Goal: Find contact information: Find contact information

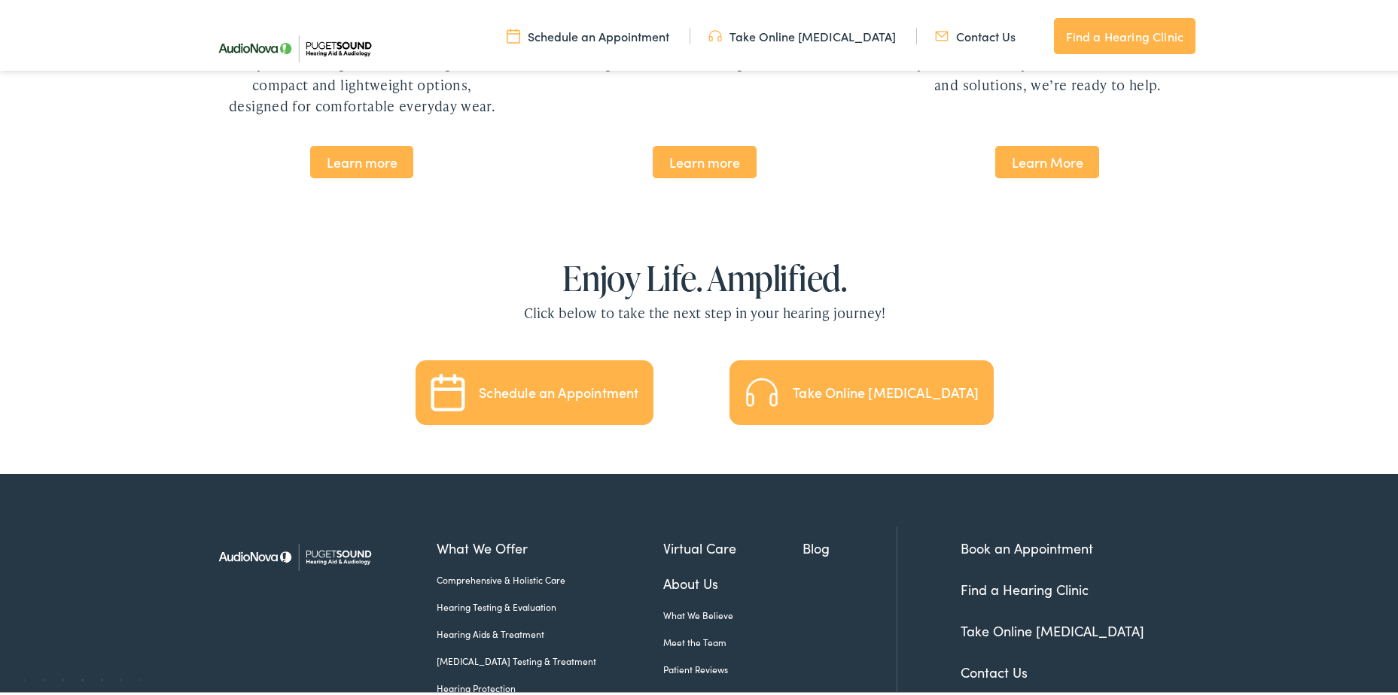
scroll to position [3322, 0]
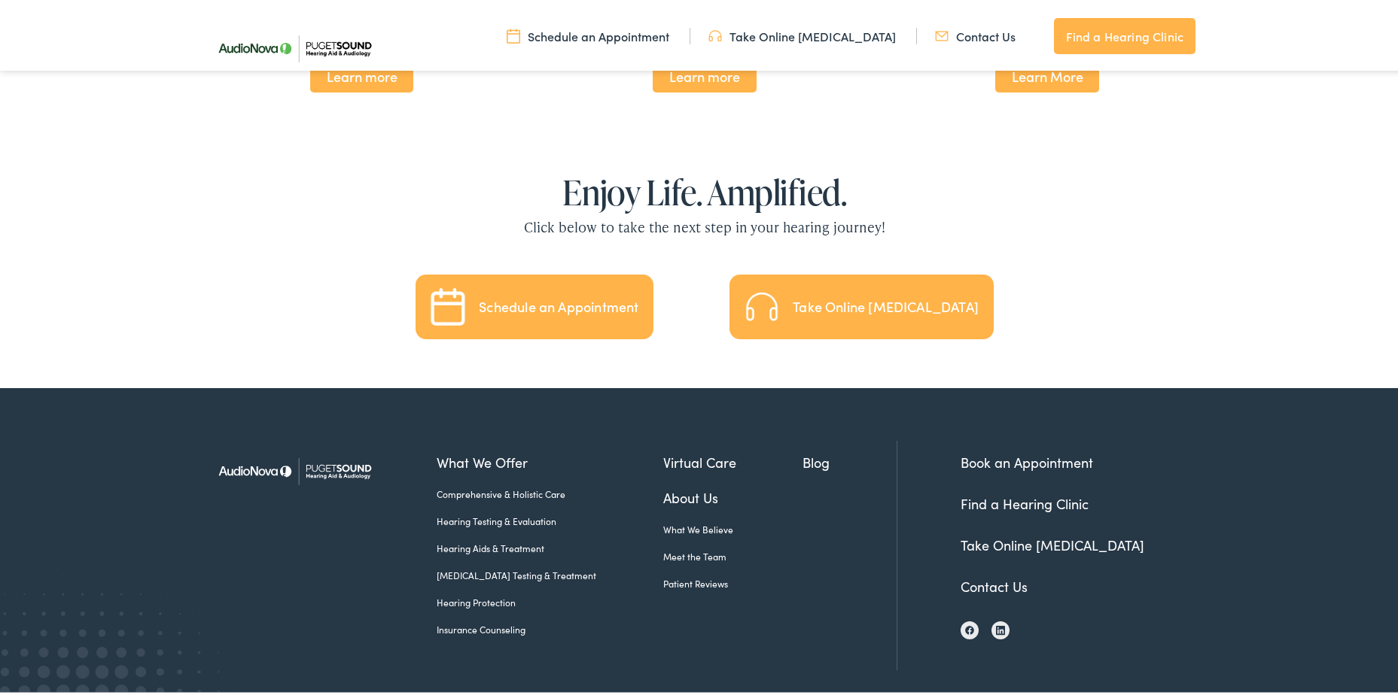
click at [670, 485] on link "About Us" at bounding box center [733, 495] width 140 height 20
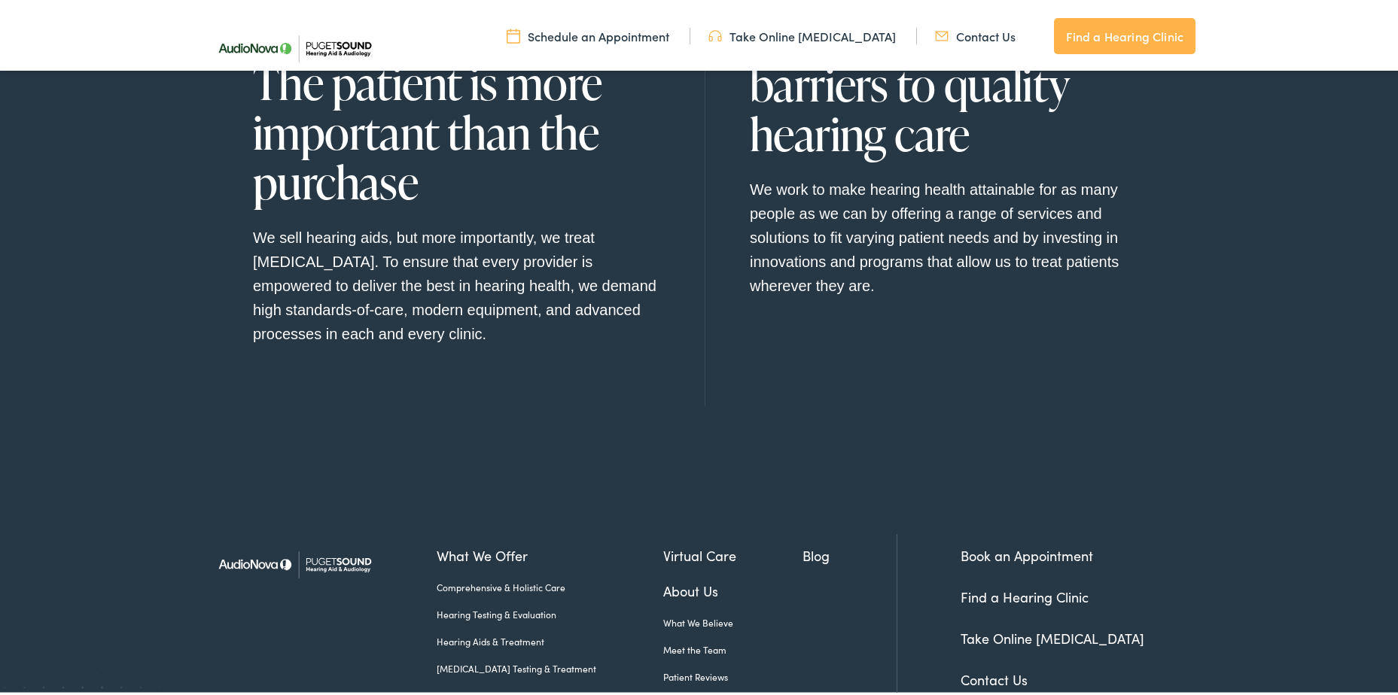
scroll to position [1530, 0]
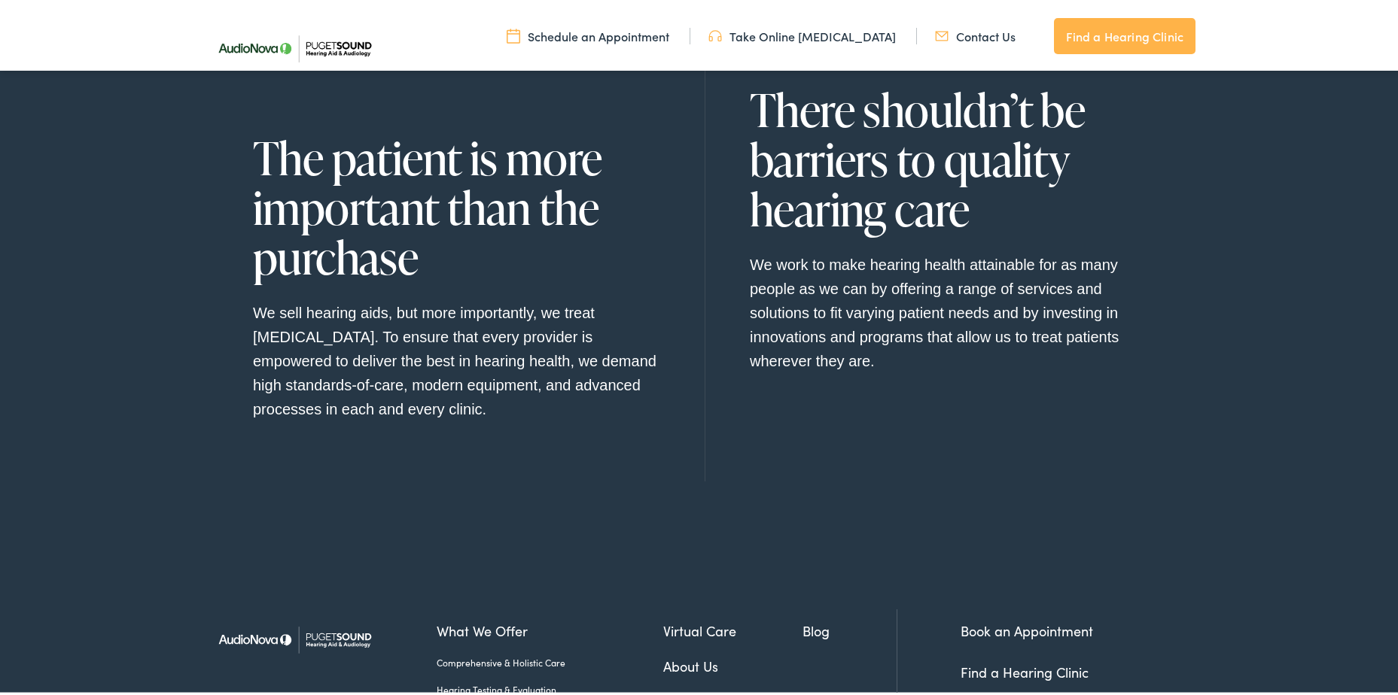
click at [974, 27] on link "Contact Us" at bounding box center [975, 33] width 81 height 17
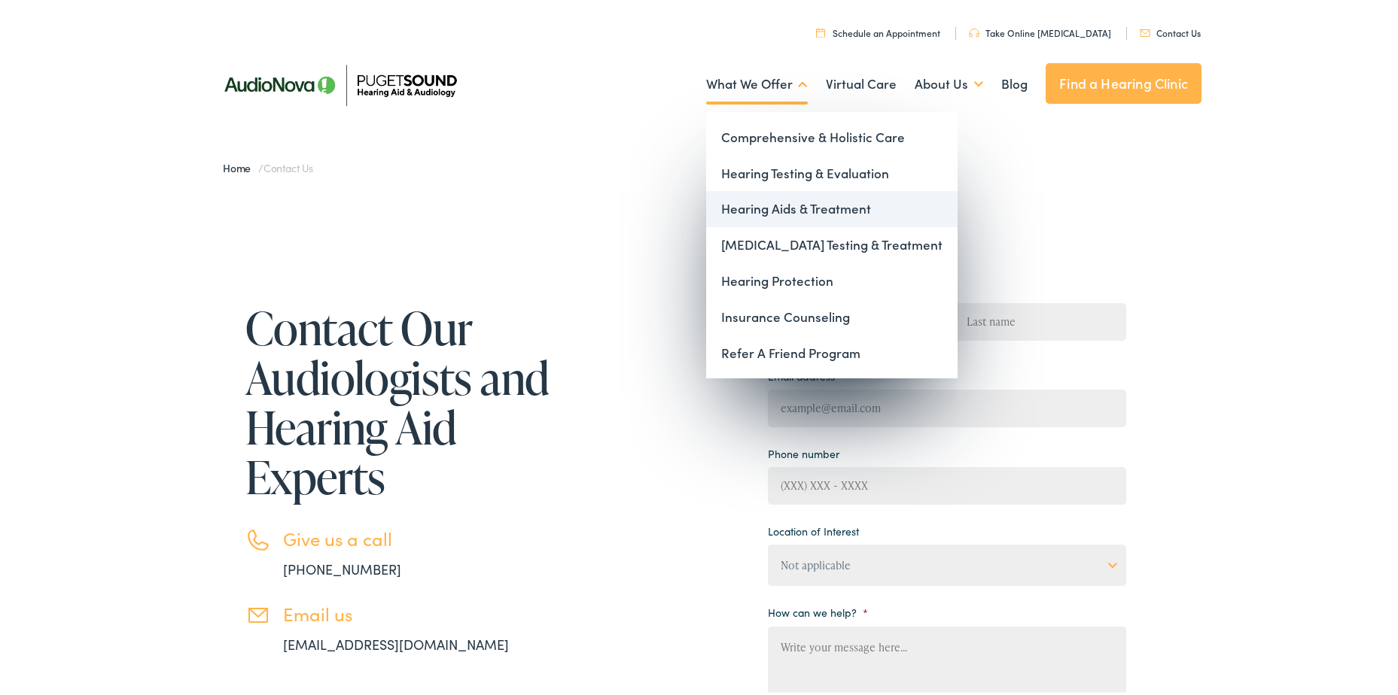
click at [774, 213] on link "Hearing Aids & Treatment" at bounding box center [831, 206] width 251 height 36
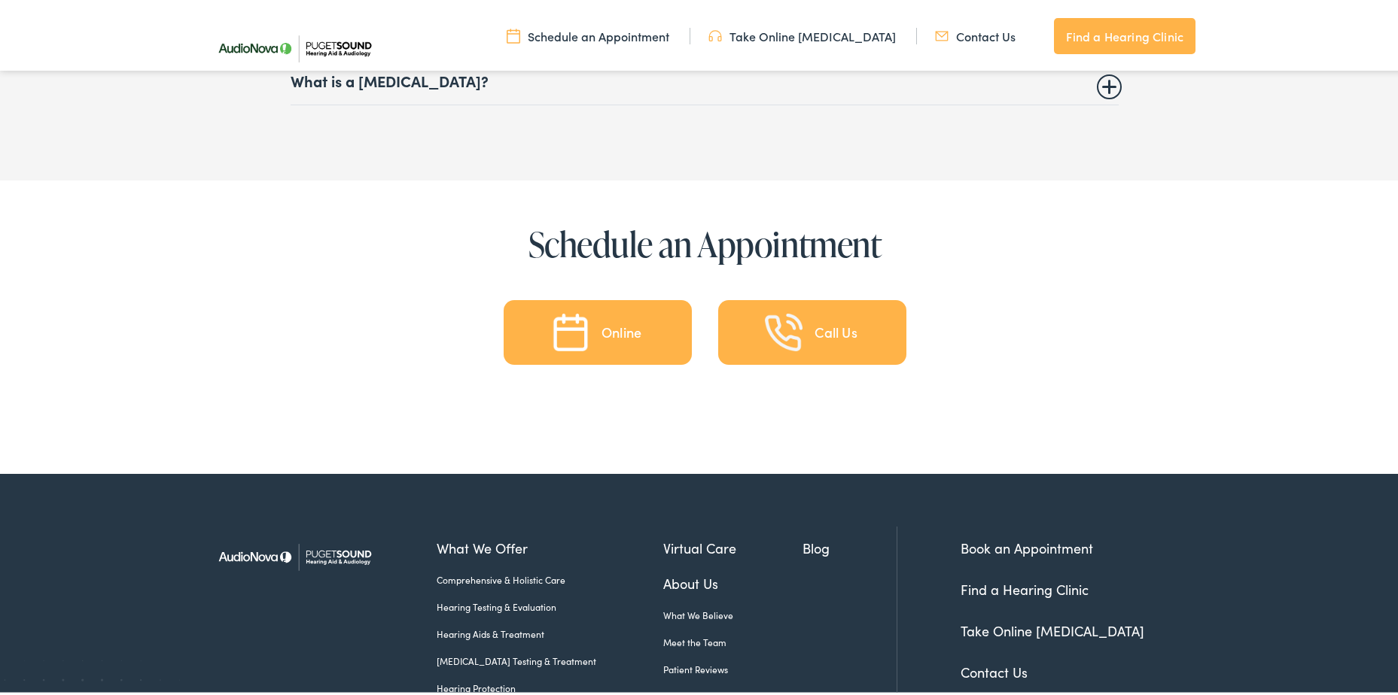
scroll to position [6987, 0]
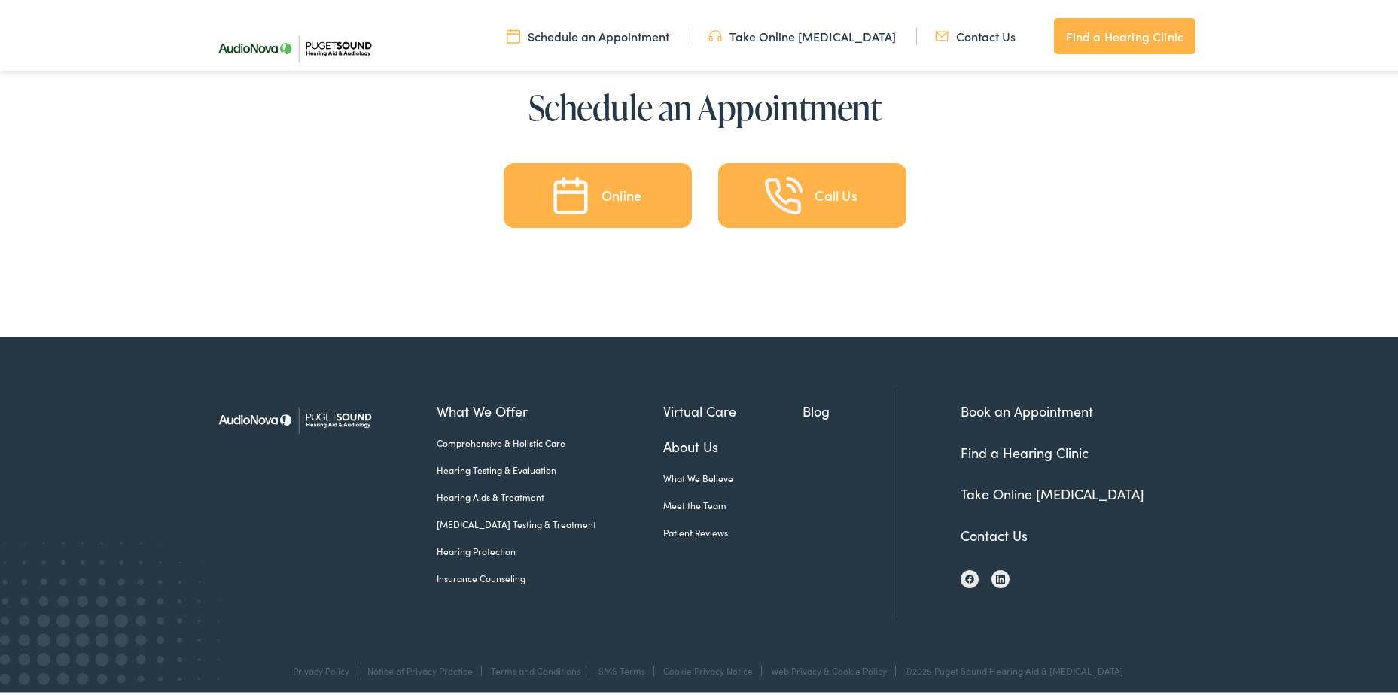
click at [1003, 37] on link "Contact Us" at bounding box center [975, 33] width 81 height 17
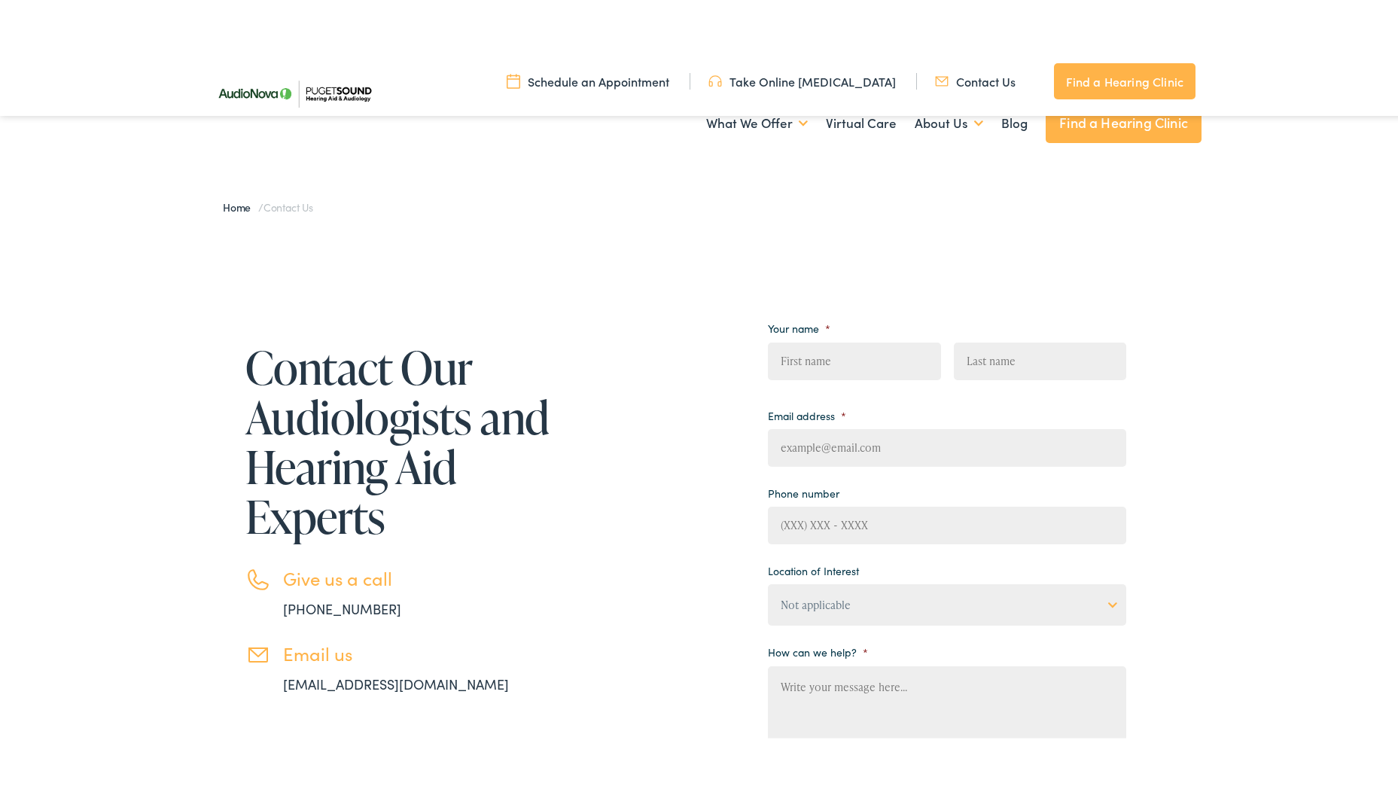
scroll to position [226, 0]
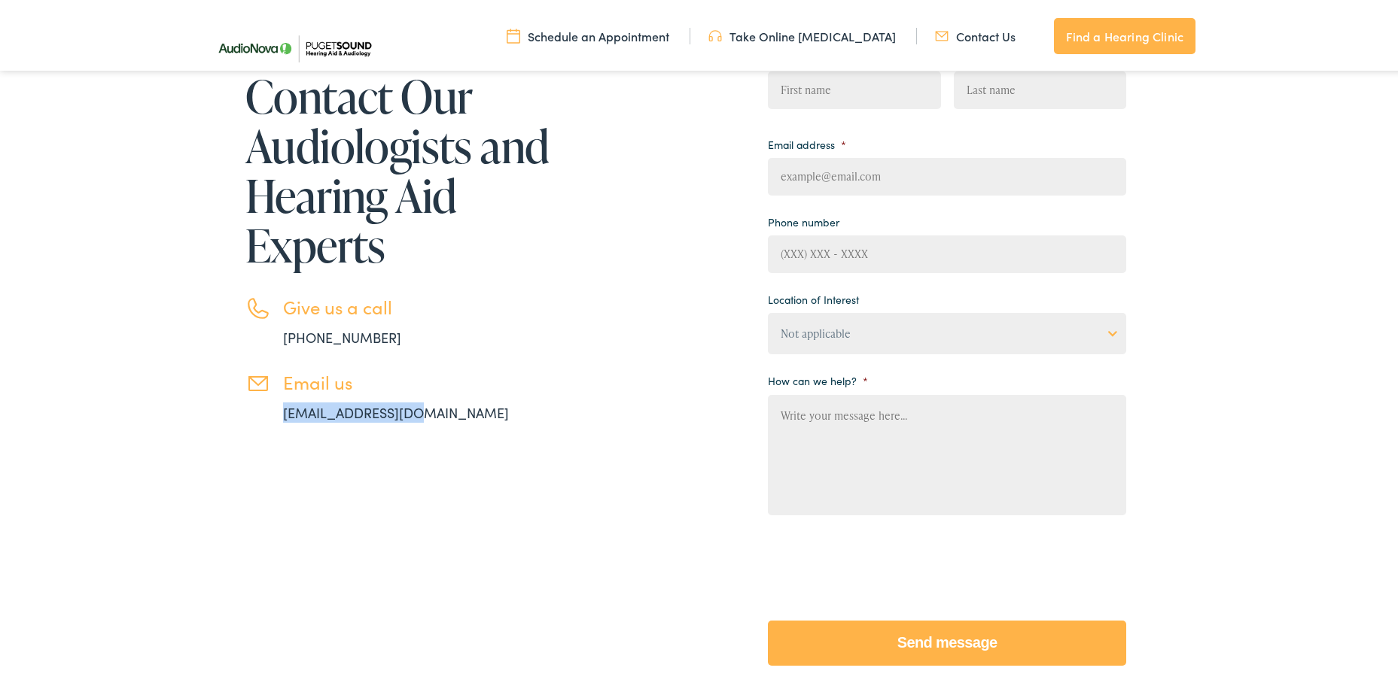
drag, startPoint x: 269, startPoint y: 414, endPoint x: 417, endPoint y: 418, distance: 148.3
click at [417, 418] on li "Email us info@pshearing.com" at bounding box center [399, 394] width 309 height 51
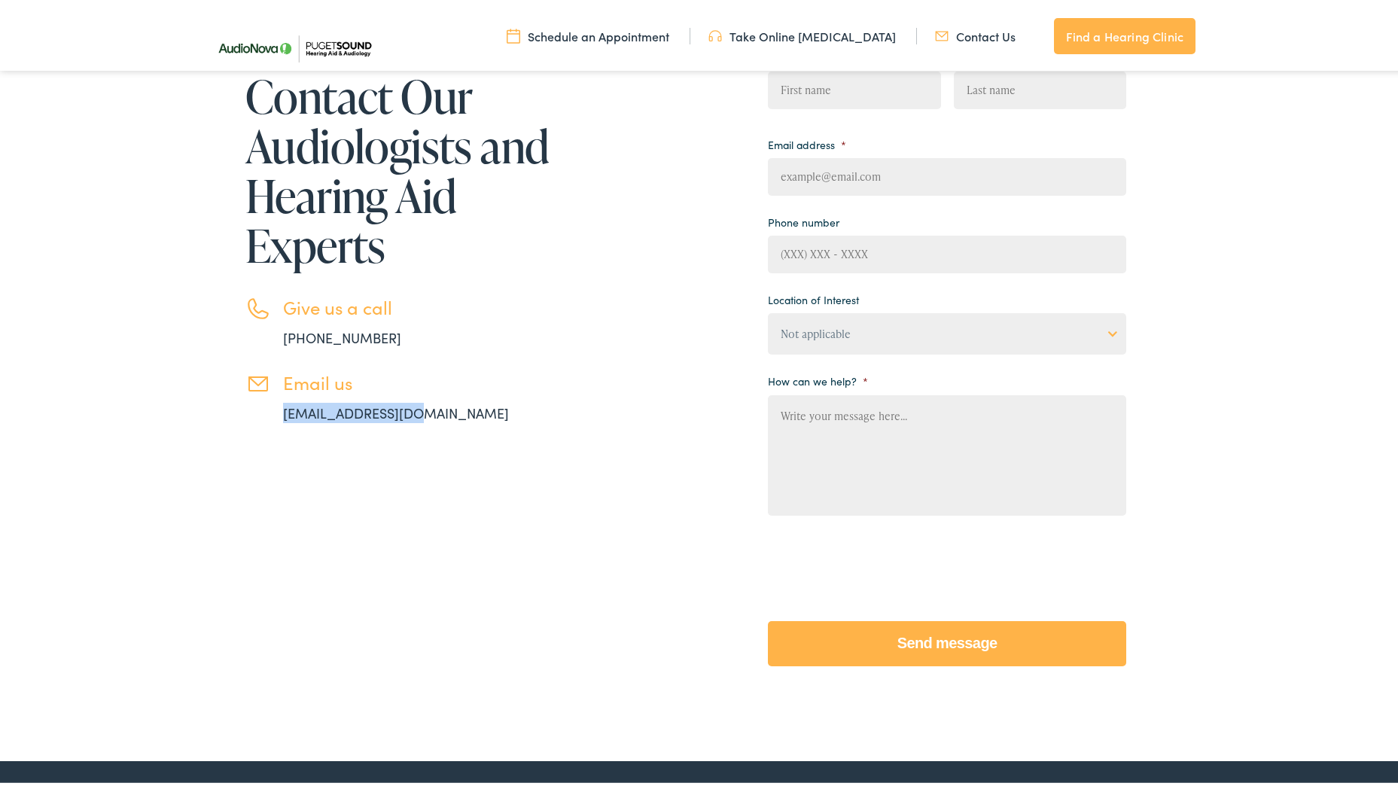
click at [450, 435] on div "Contact Our Audiologists and Hearing Aid Experts Give us a call 888-480-2052 Em…" at bounding box center [381, 356] width 346 height 651
drag, startPoint x: 271, startPoint y: 411, endPoint x: 415, endPoint y: 411, distance: 144.5
click at [415, 411] on li "Email us info@pshearing.com" at bounding box center [399, 394] width 309 height 51
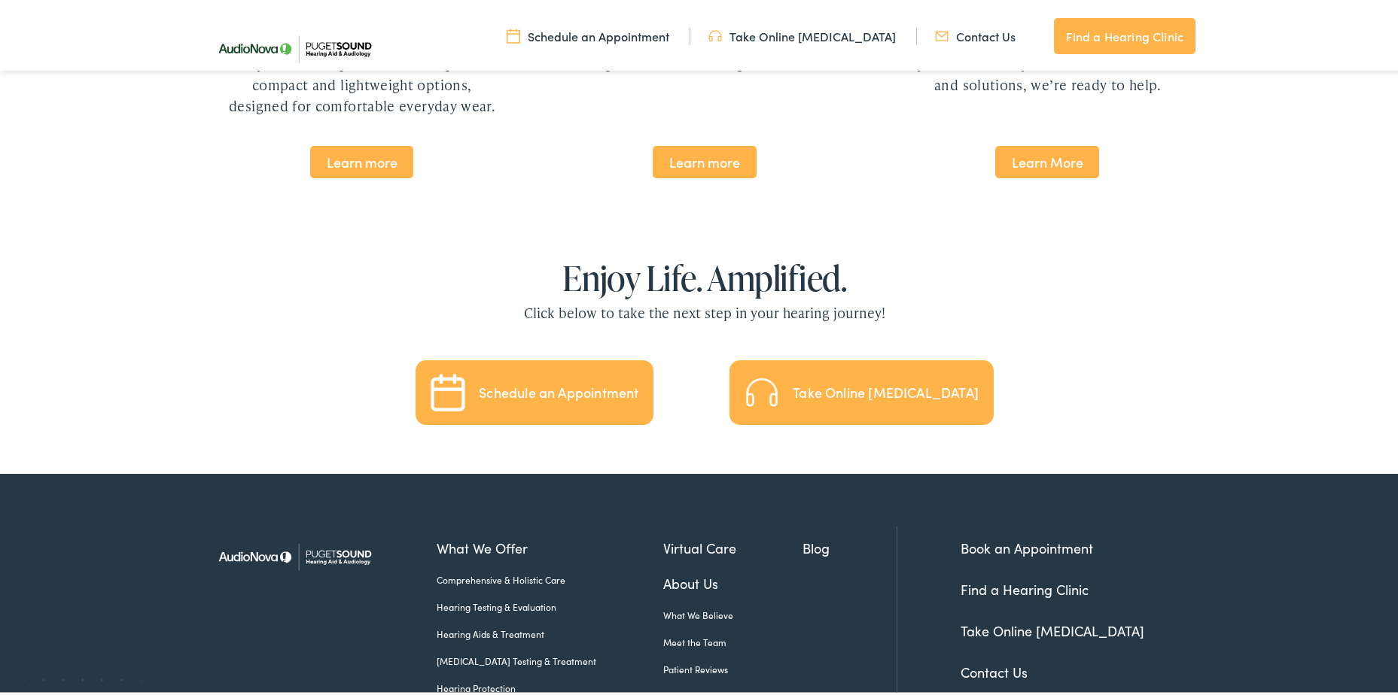
scroll to position [3322, 0]
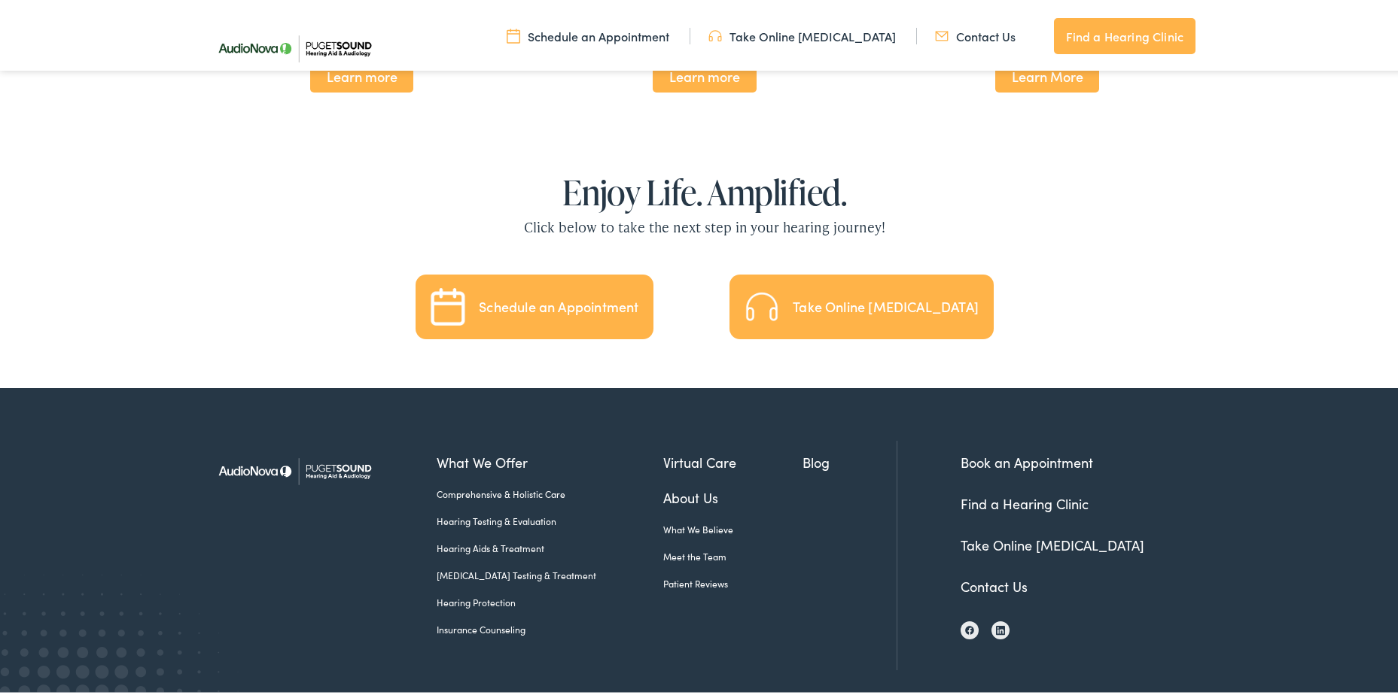
click at [986, 574] on link "Contact Us" at bounding box center [993, 583] width 67 height 19
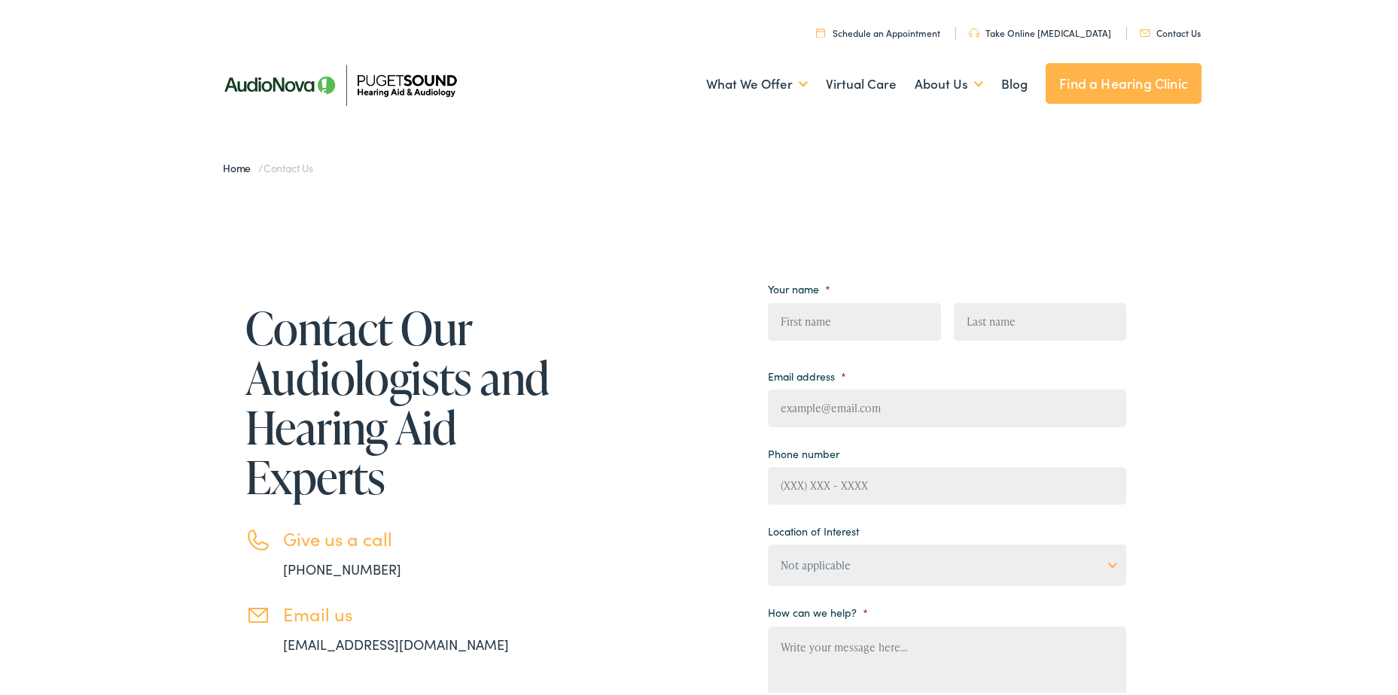
scroll to position [151, 0]
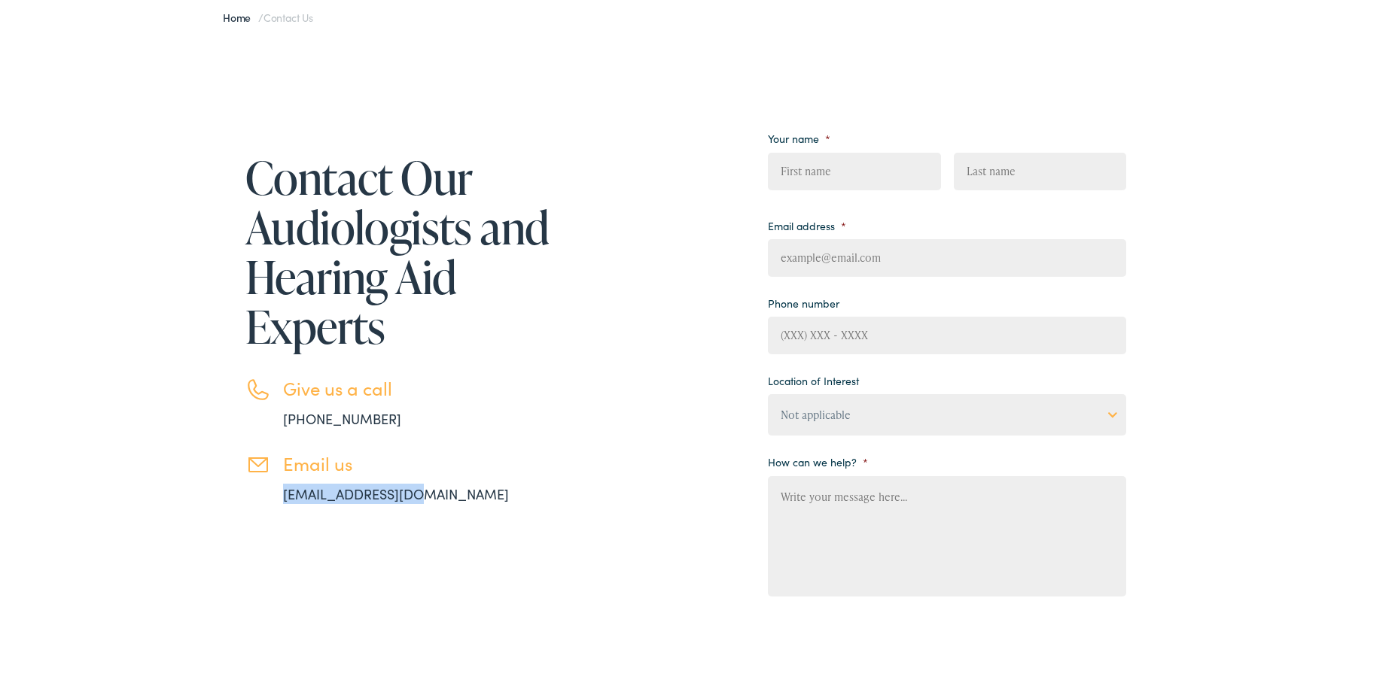
drag, startPoint x: 275, startPoint y: 495, endPoint x: 402, endPoint y: 495, distance: 126.5
click at [402, 495] on li "Email us info@pshearing.com" at bounding box center [399, 475] width 309 height 51
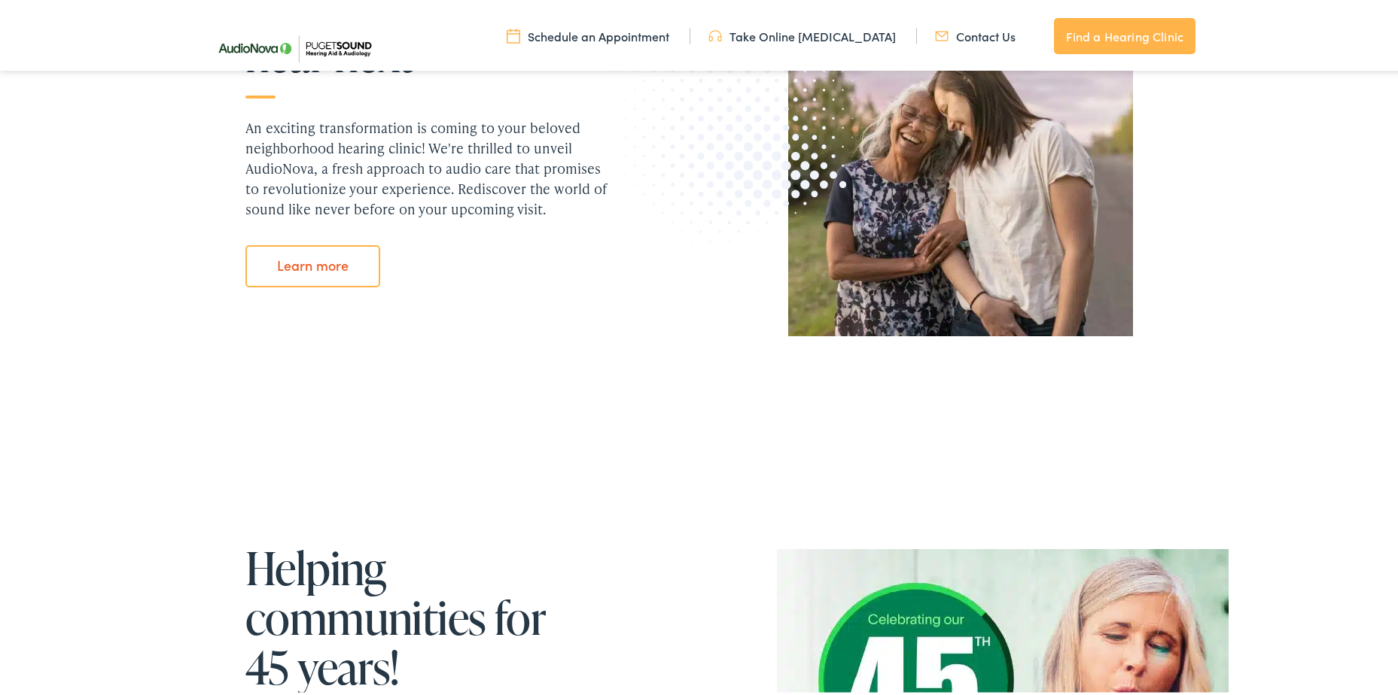
scroll to position [1656, 0]
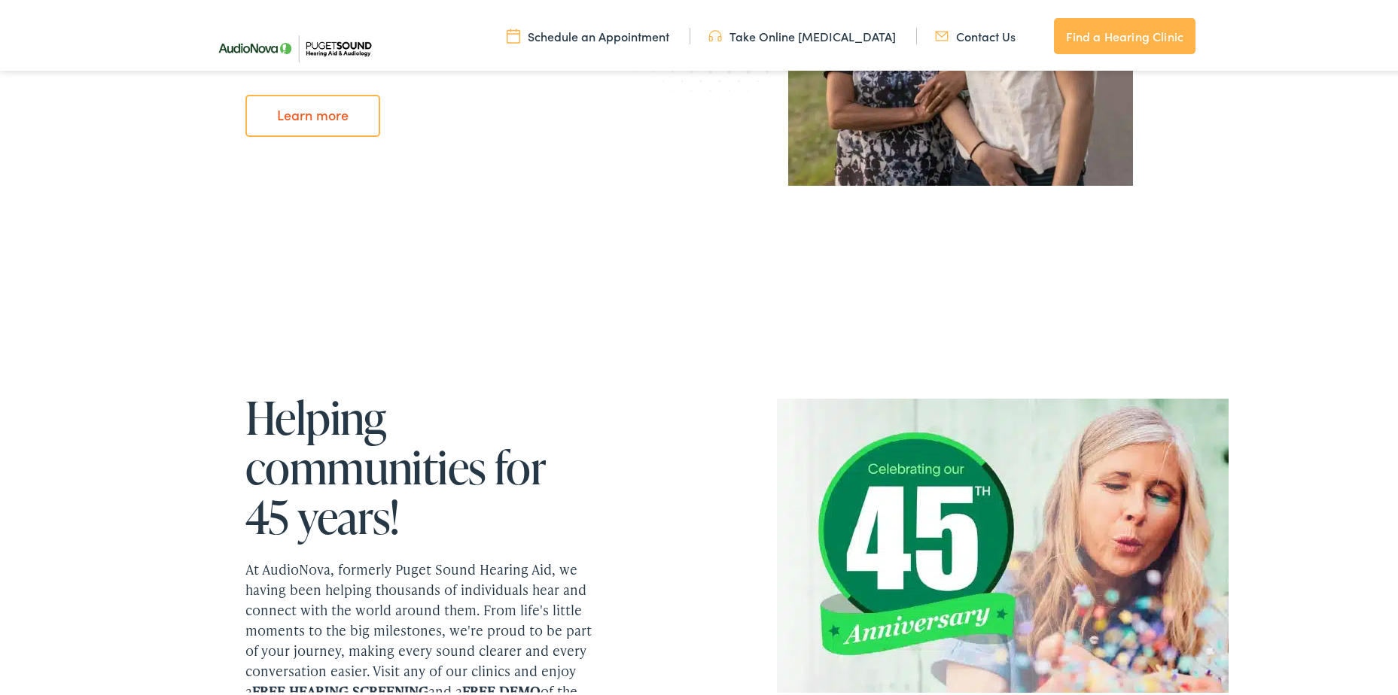
drag, startPoint x: 975, startPoint y: 28, endPoint x: 962, endPoint y: 33, distance: 13.8
click at [975, 28] on link "Contact Us" at bounding box center [975, 33] width 81 height 17
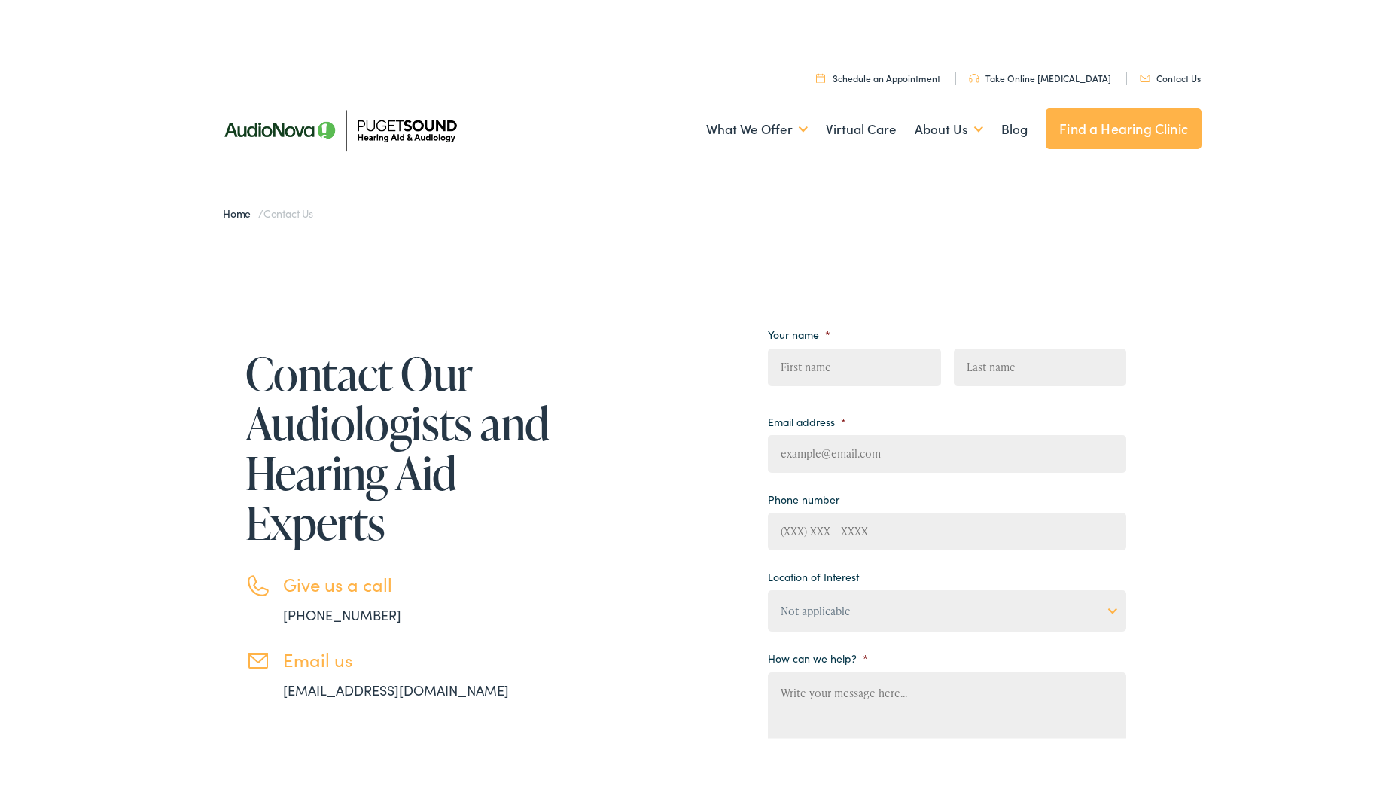
scroll to position [226, 0]
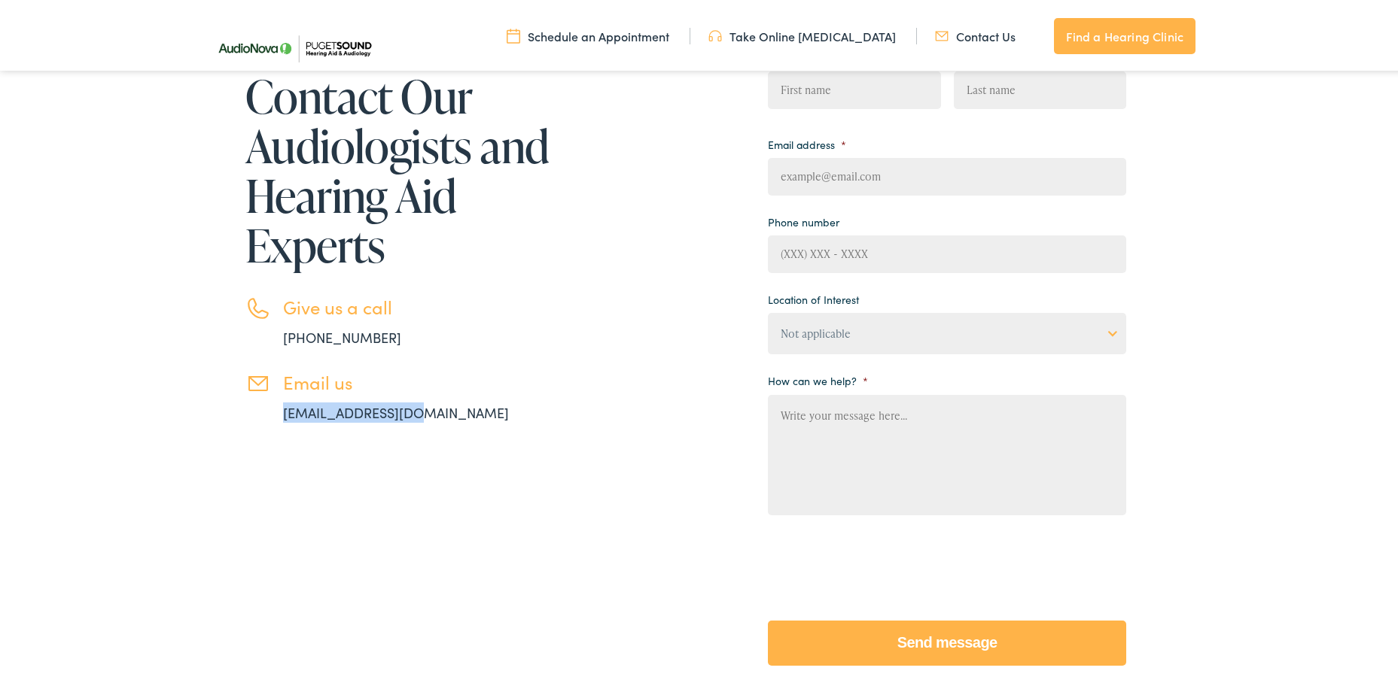
drag, startPoint x: 245, startPoint y: 412, endPoint x: 472, endPoint y: 418, distance: 226.6
click at [472, 418] on li "Email us [EMAIL_ADDRESS][DOMAIN_NAME]" at bounding box center [399, 394] width 309 height 51
copy link "[EMAIL_ADDRESS][DOMAIN_NAME]"
copy link "info@pshearing.com"
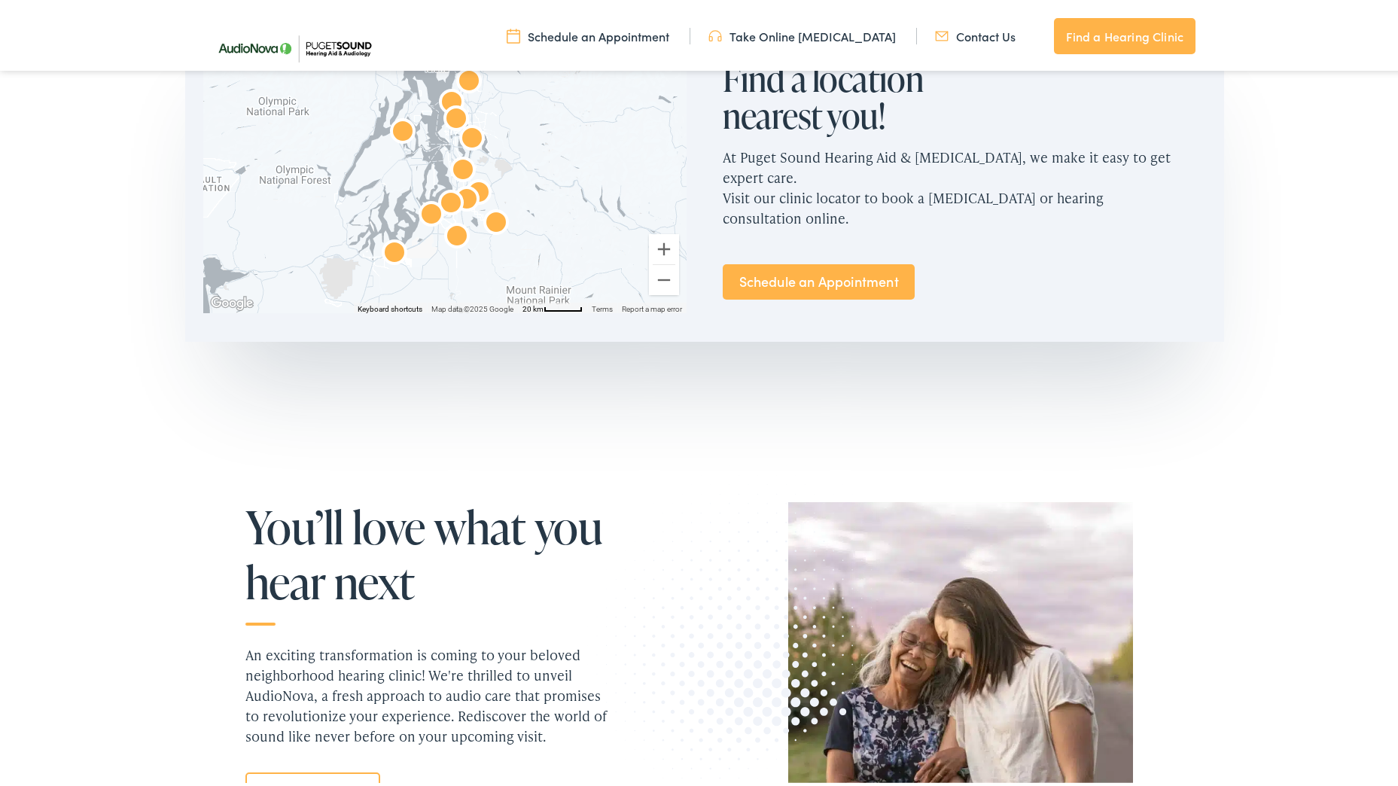
scroll to position [1204, 0]
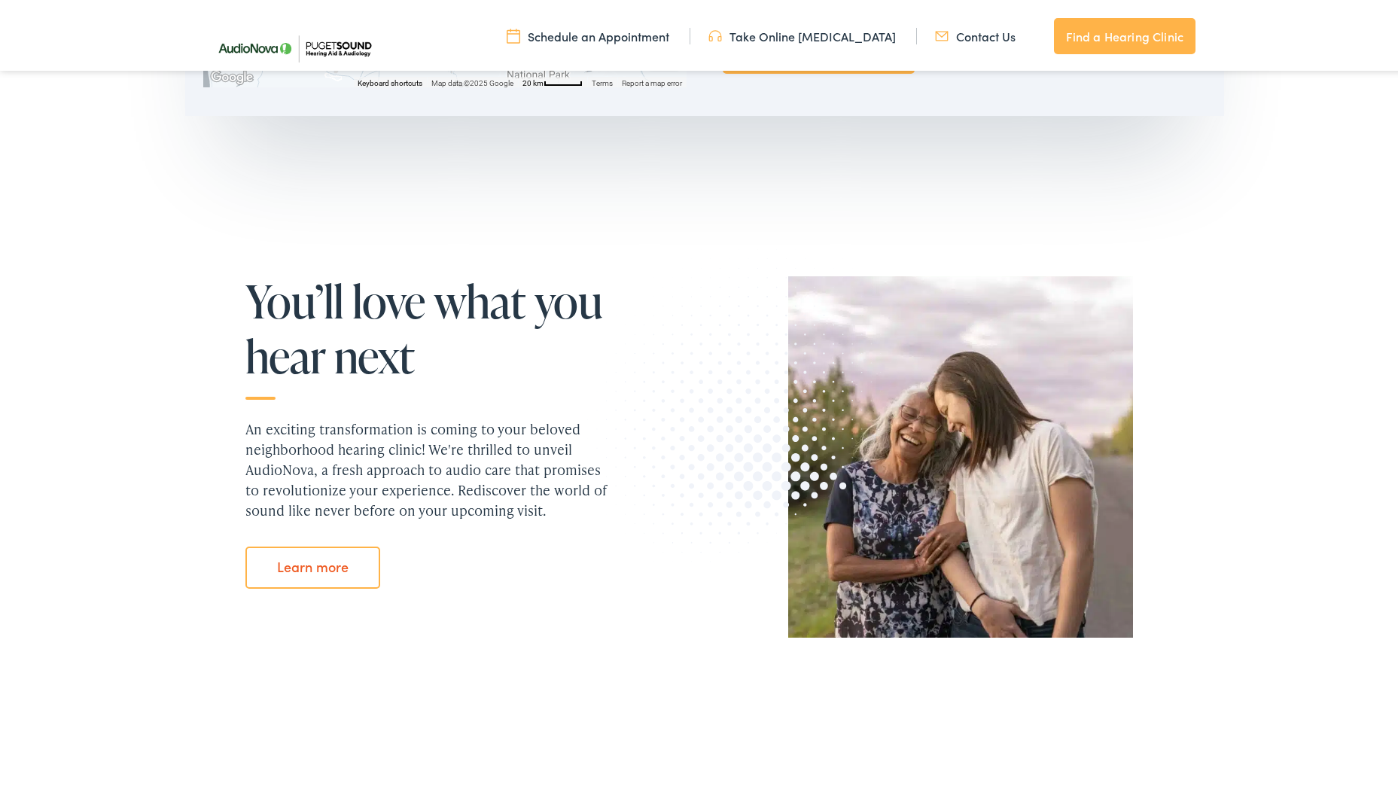
click at [966, 41] on li "Contact Us" at bounding box center [974, 33] width 116 height 17
click at [965, 31] on link "Contact Us" at bounding box center [975, 33] width 81 height 17
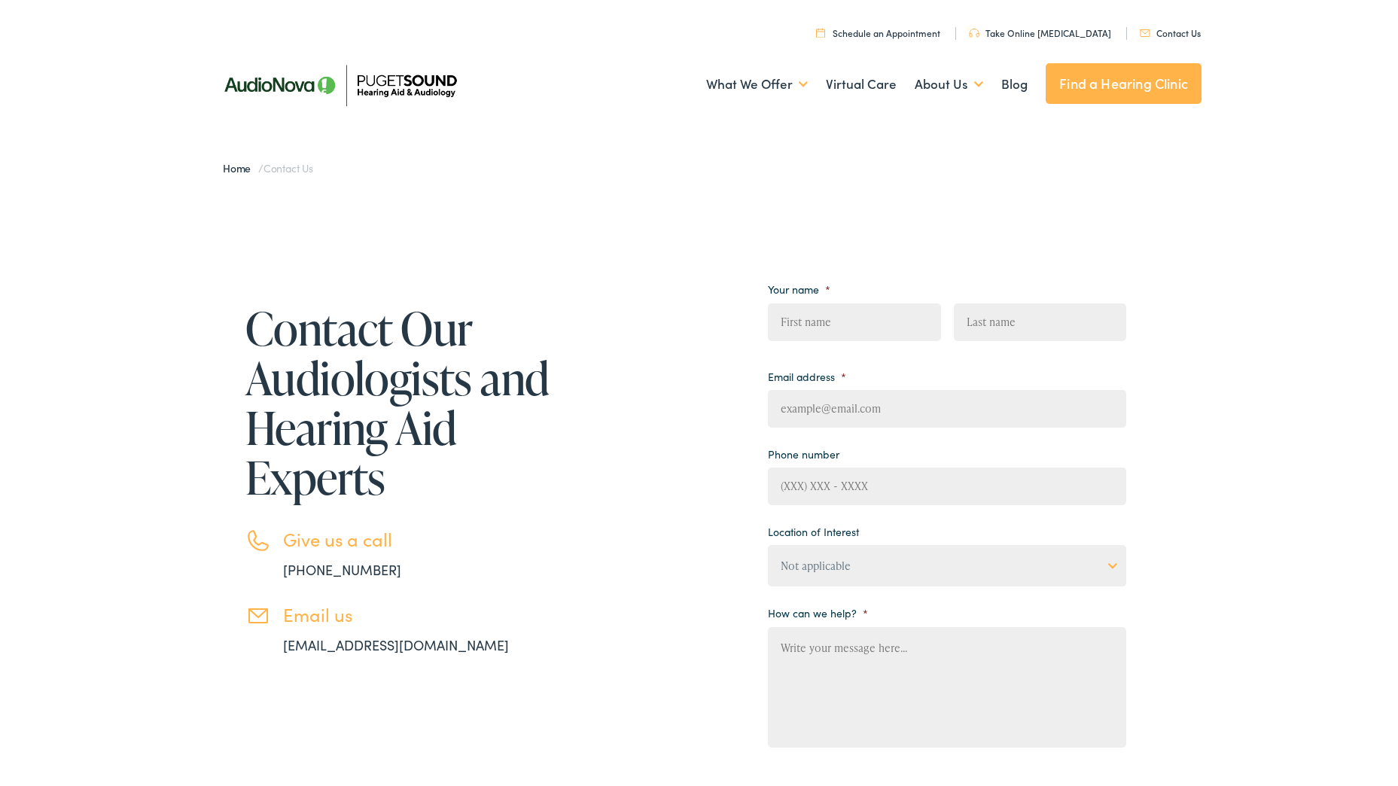
scroll to position [301, 0]
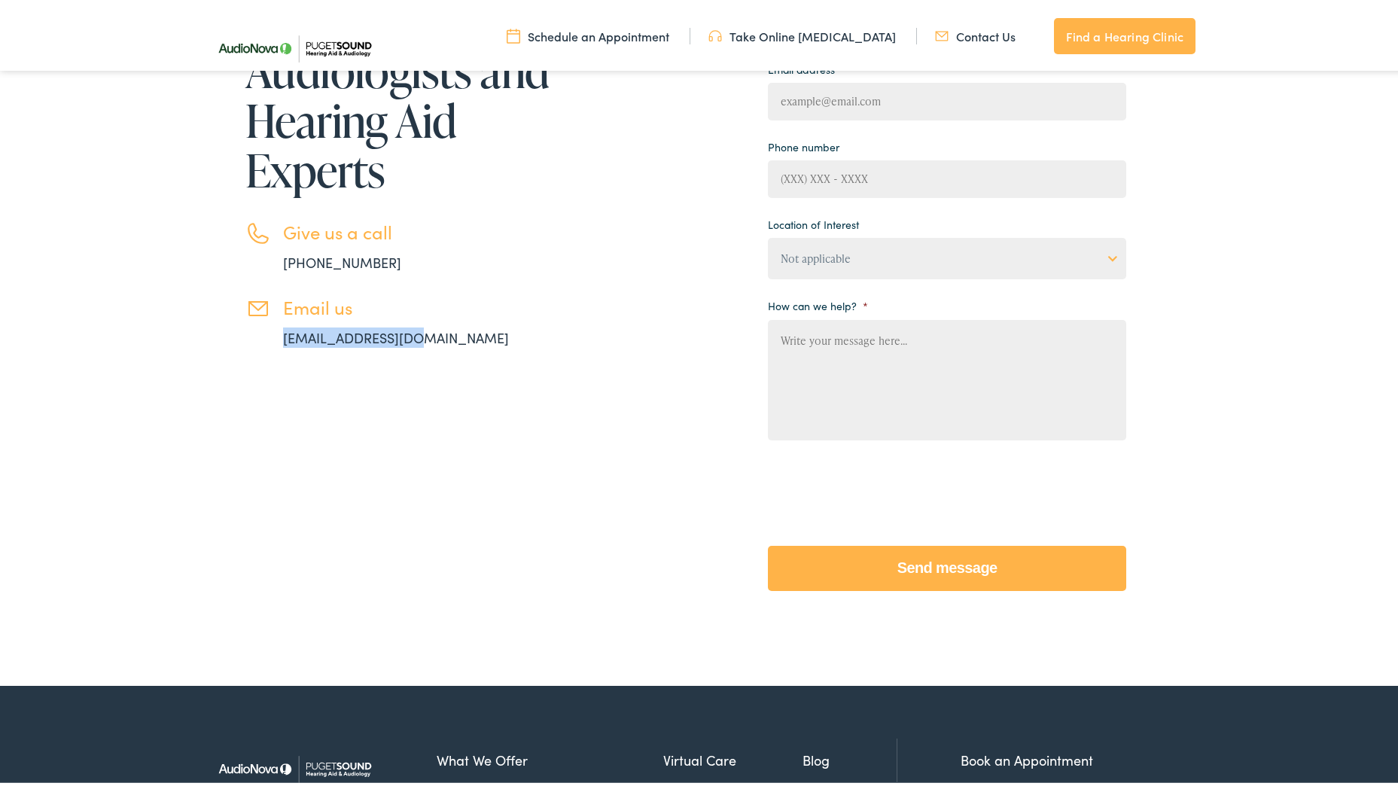
drag, startPoint x: 272, startPoint y: 335, endPoint x: 459, endPoint y: 323, distance: 187.1
click at [458, 323] on li "Email us [EMAIL_ADDRESS][DOMAIN_NAME]" at bounding box center [399, 319] width 309 height 51
click at [415, 339] on li "Email us [EMAIL_ADDRESS][DOMAIN_NAME]" at bounding box center [399, 319] width 309 height 51
drag, startPoint x: 415, startPoint y: 336, endPoint x: 254, endPoint y: 333, distance: 161.1
click at [255, 333] on li "Email us info@pshearing.com" at bounding box center [399, 319] width 309 height 51
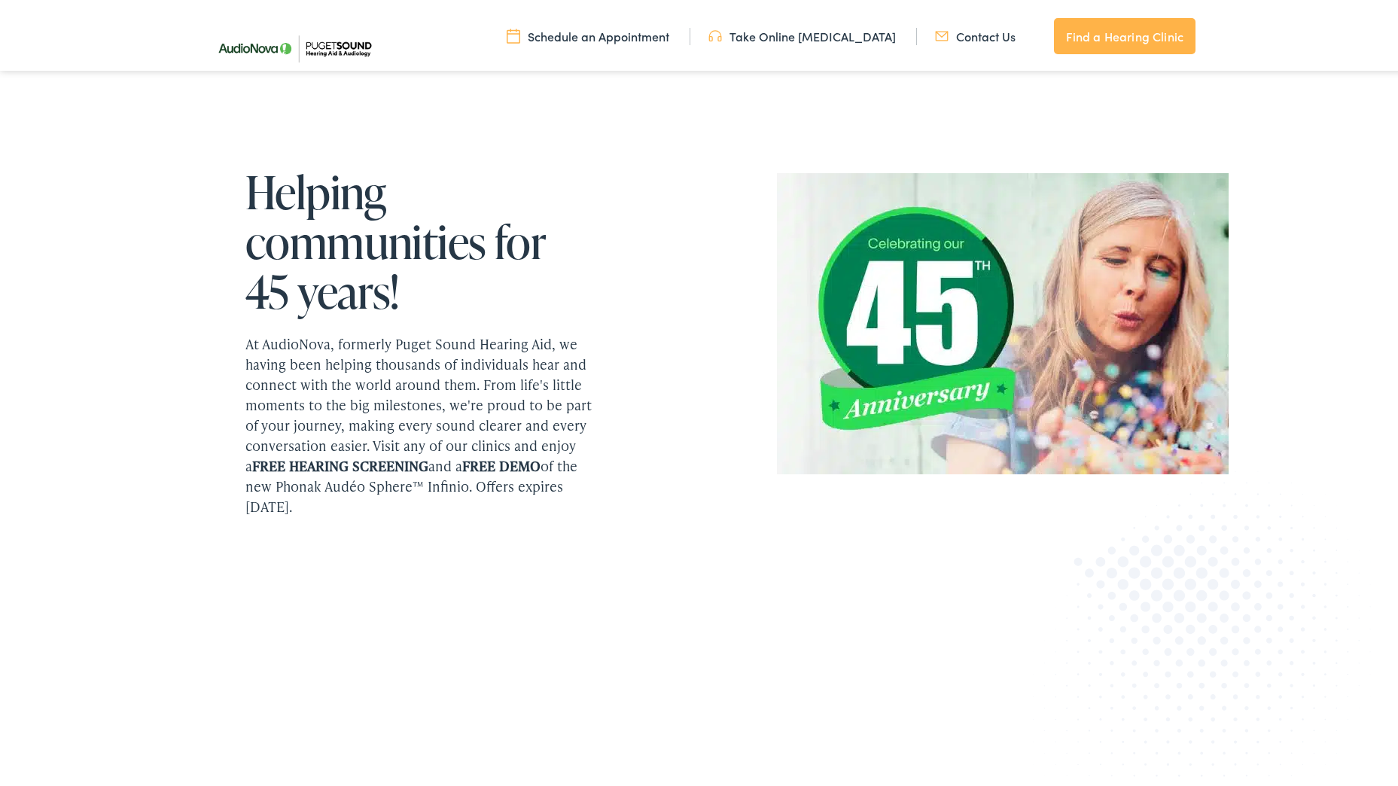
scroll to position [1957, 0]
